Goal: Find specific page/section: Find specific page/section

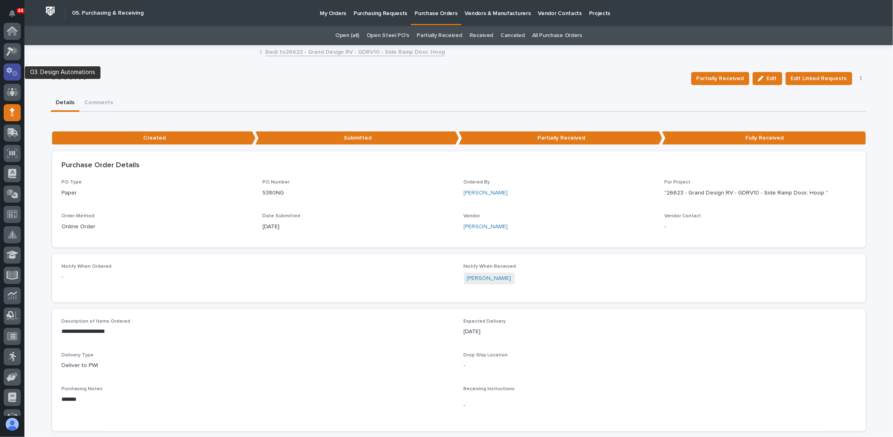
click at [13, 76] on div at bounding box center [12, 71] width 17 height 17
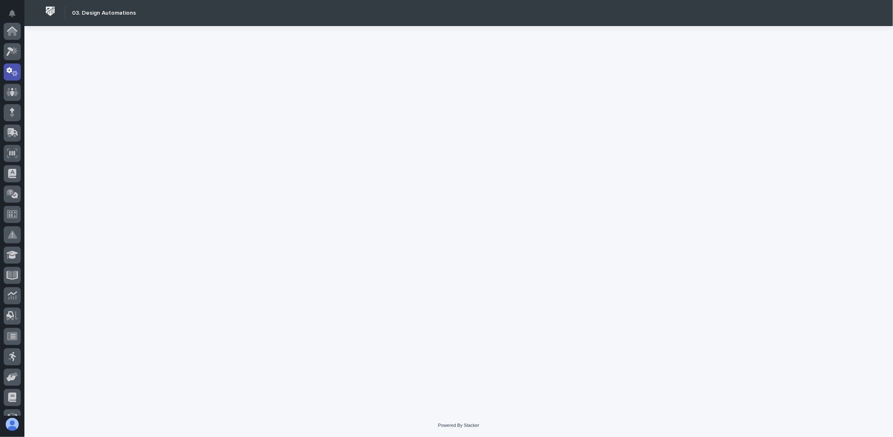
scroll to position [41, 0]
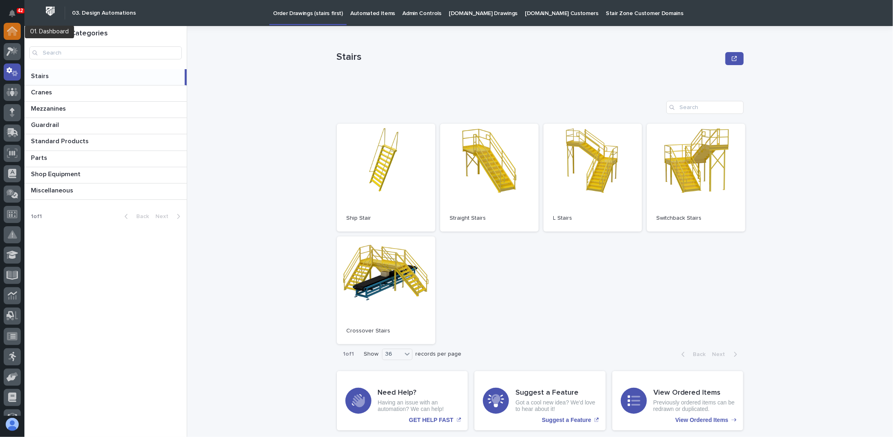
click at [16, 31] on icon at bounding box center [12, 28] width 11 height 5
